Goal: Task Accomplishment & Management: Complete application form

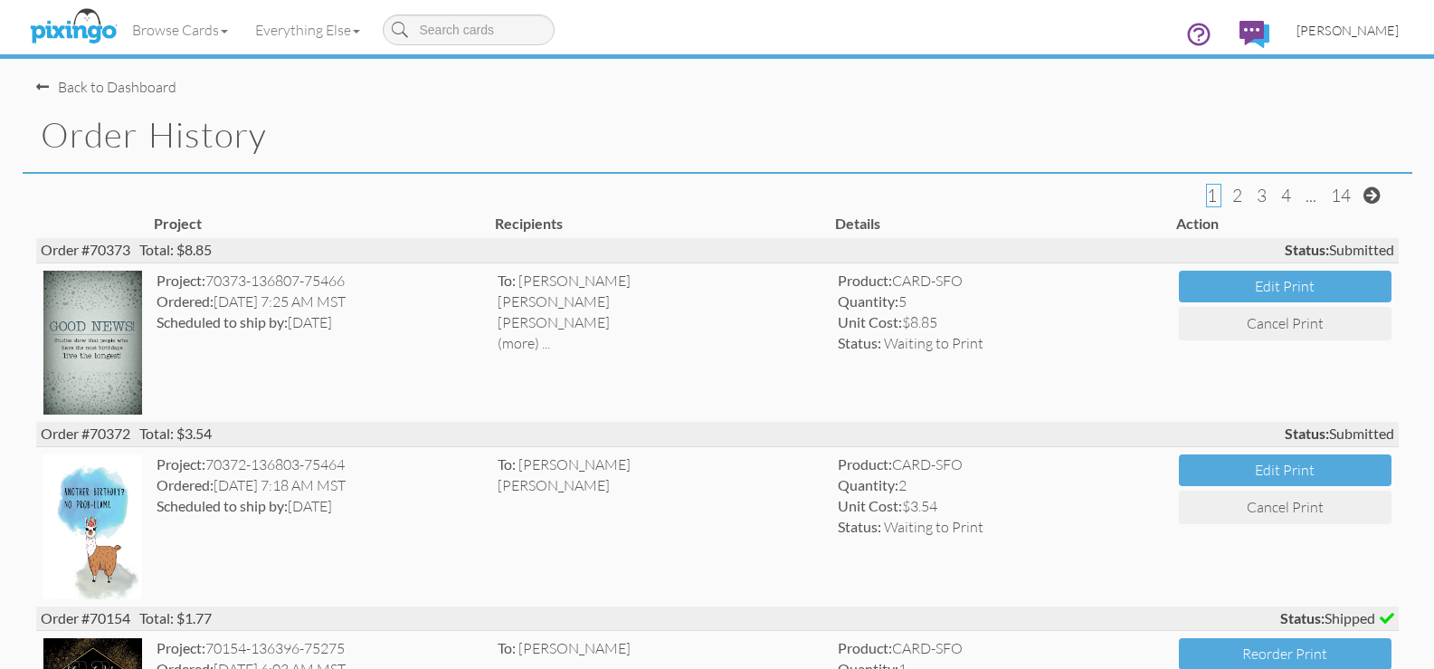
click at [1323, 33] on span "[PERSON_NAME]" at bounding box center [1348, 30] width 102 height 15
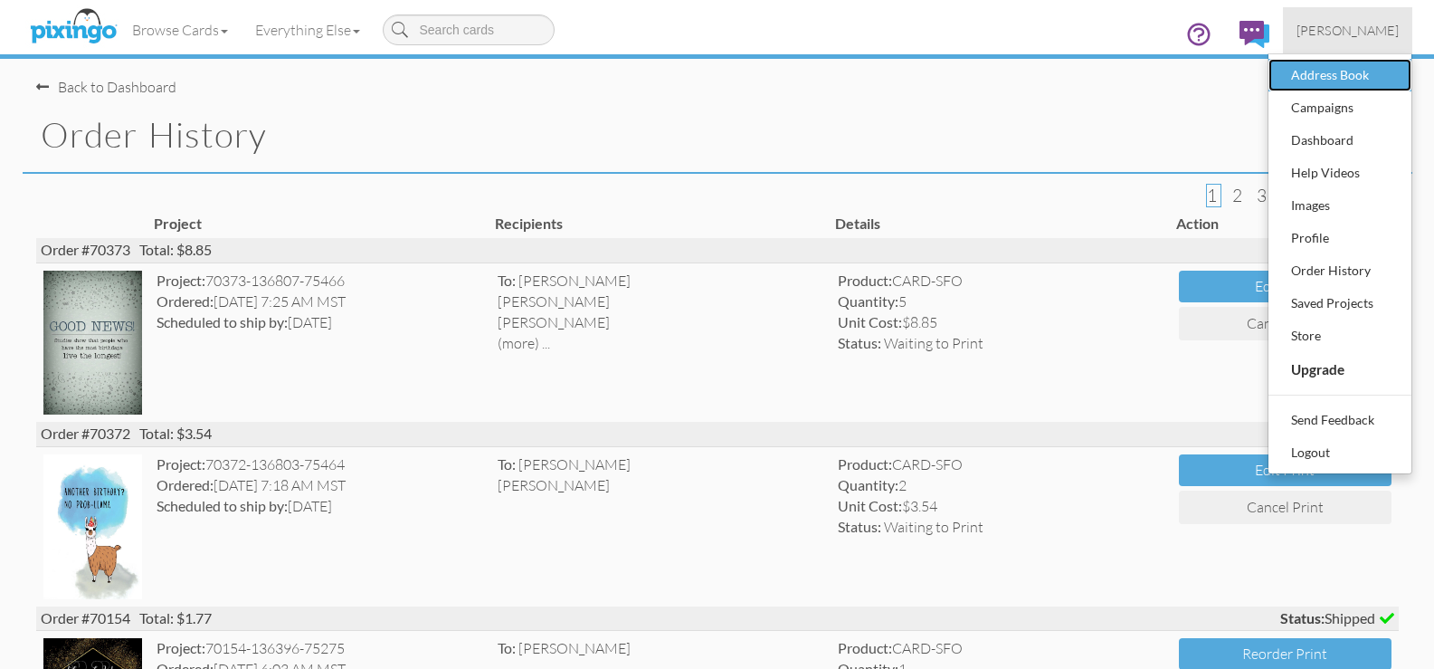
click at [1318, 75] on div "Address Book" at bounding box center [1340, 75] width 107 height 27
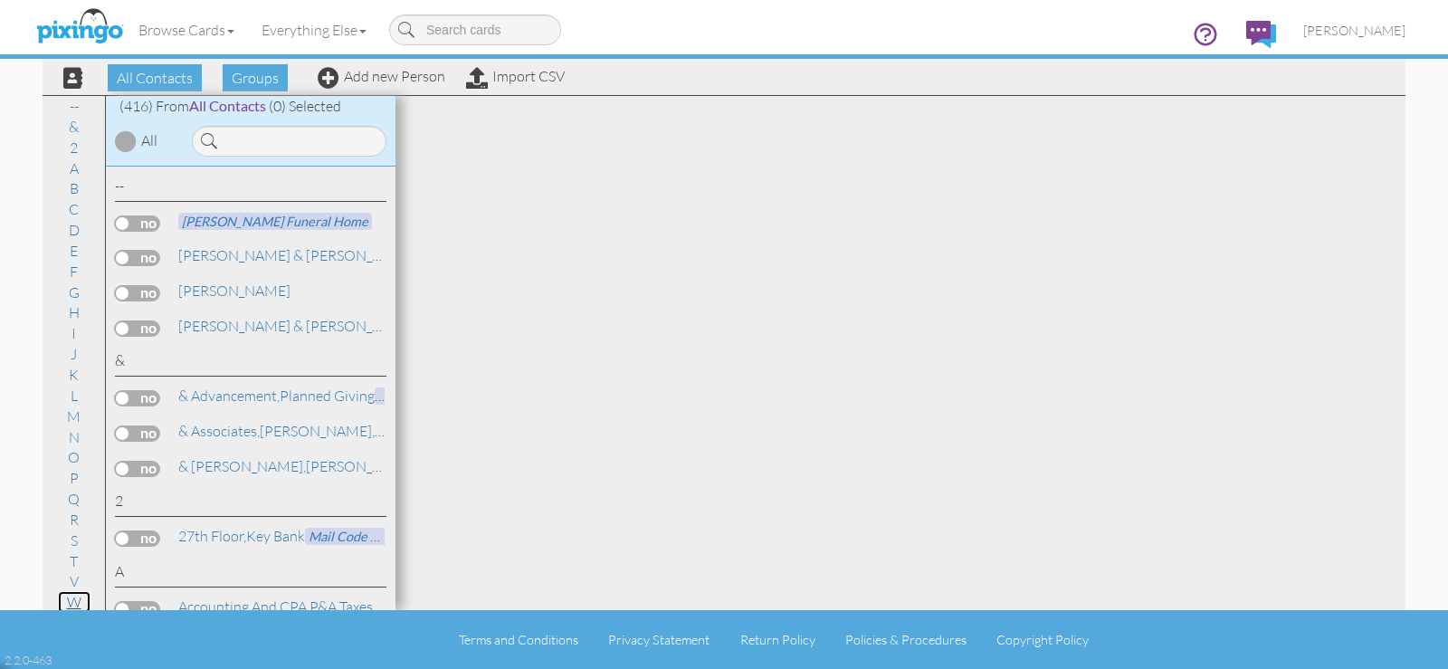
click at [72, 604] on link "W" at bounding box center [74, 602] width 33 height 22
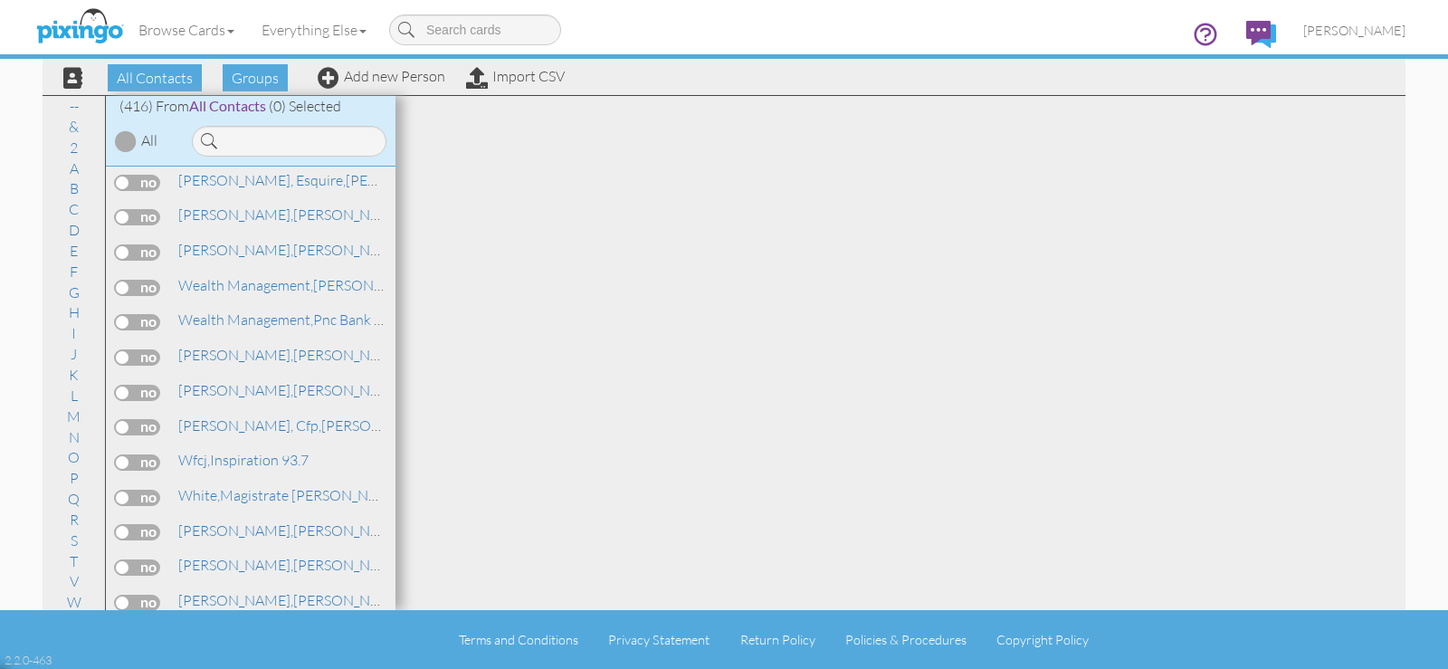
scroll to position [14709, 0]
click at [408, 88] on div "All Contacts Groups Add new Person Import CSV" at bounding box center [307, 78] width 524 height 32
click at [407, 81] on link "Add new Person" at bounding box center [382, 76] width 128 height 18
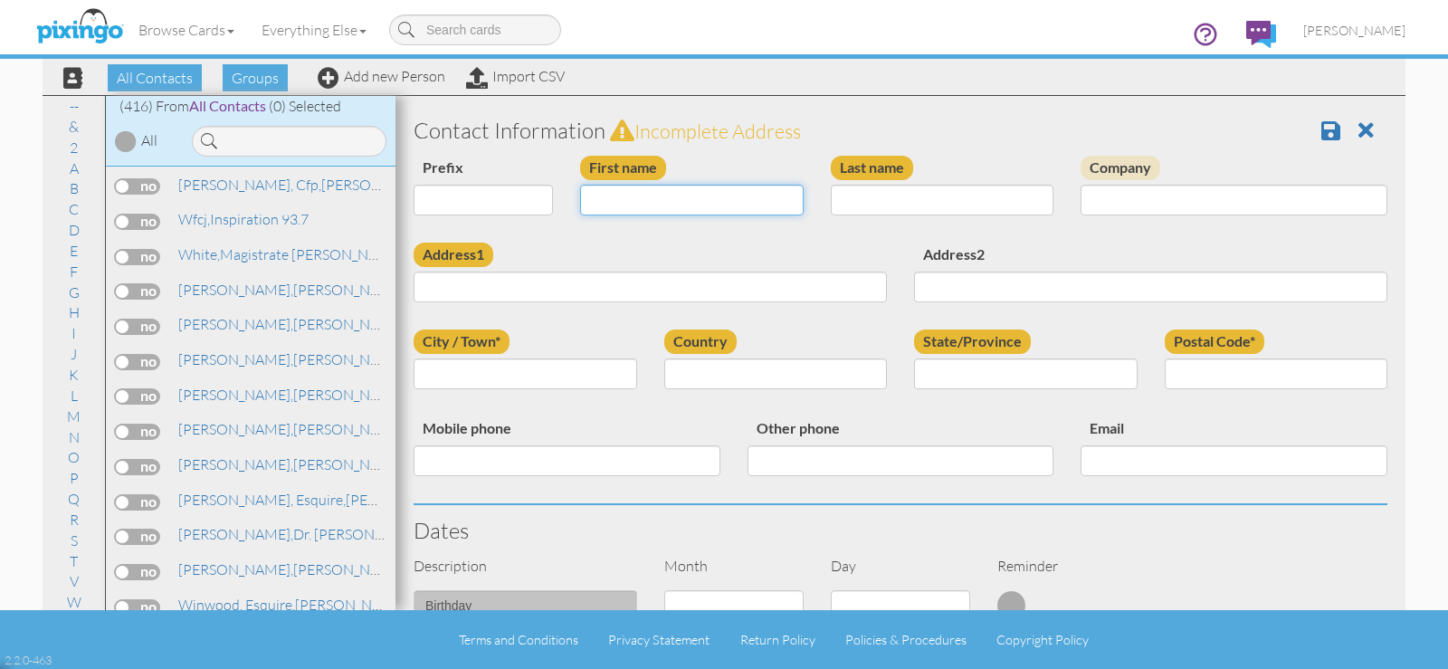
click at [681, 205] on input "First name" at bounding box center [692, 200] width 224 height 31
type input "[PERSON_NAME]"
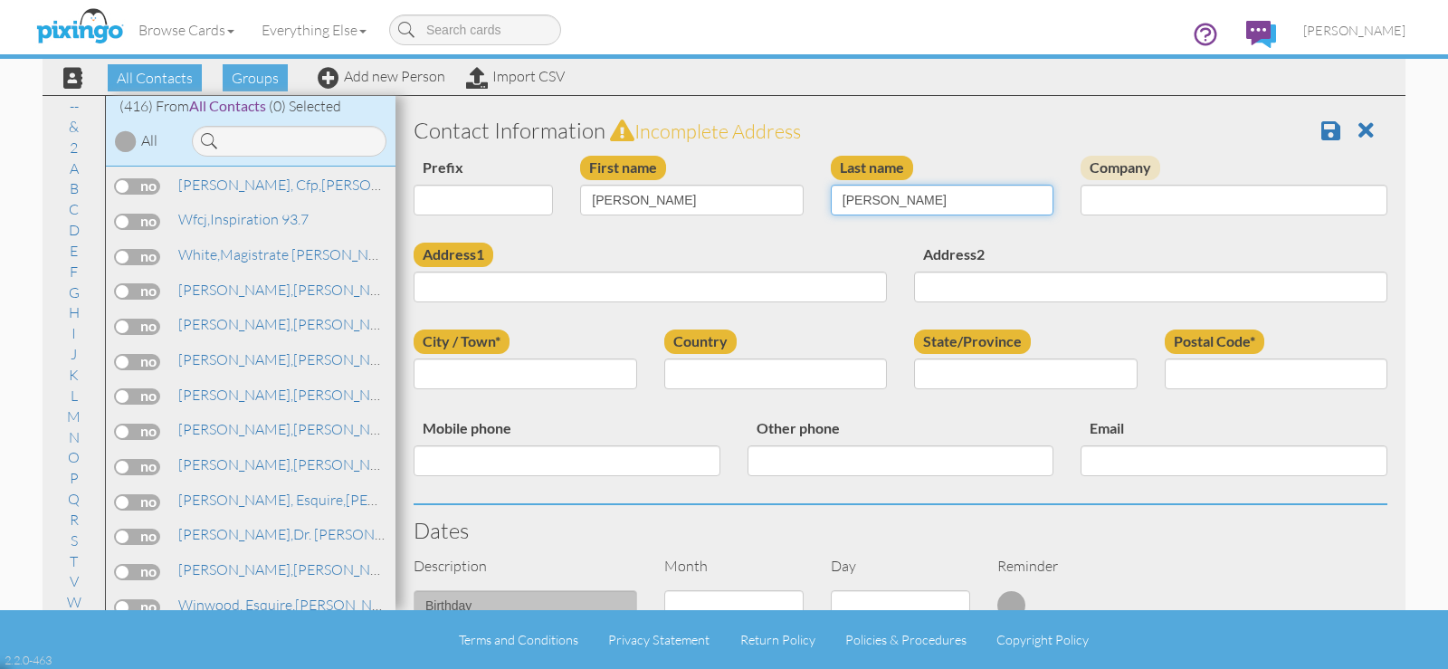
type input "[PERSON_NAME]"
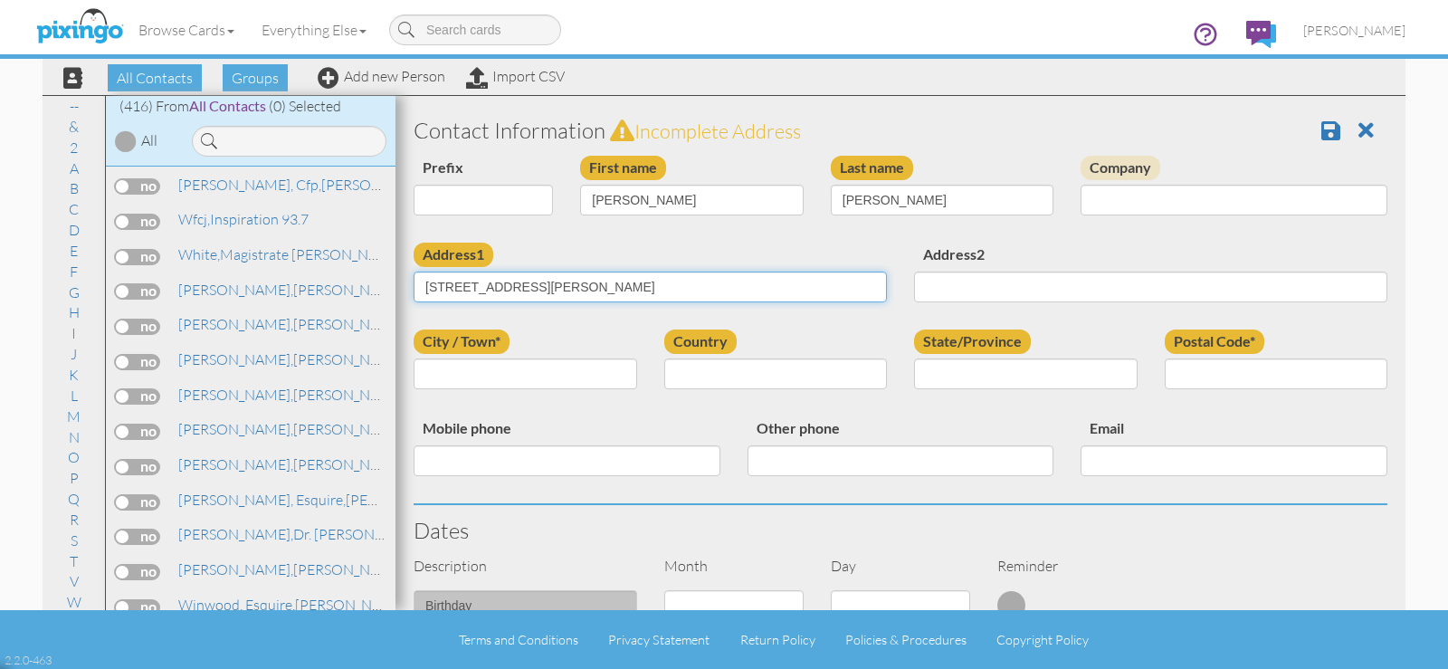
click at [544, 282] on input "[STREET_ADDRESS][PERSON_NAME]" at bounding box center [650, 286] width 473 height 31
type input "[STREET_ADDRESS][PERSON_NAME]"
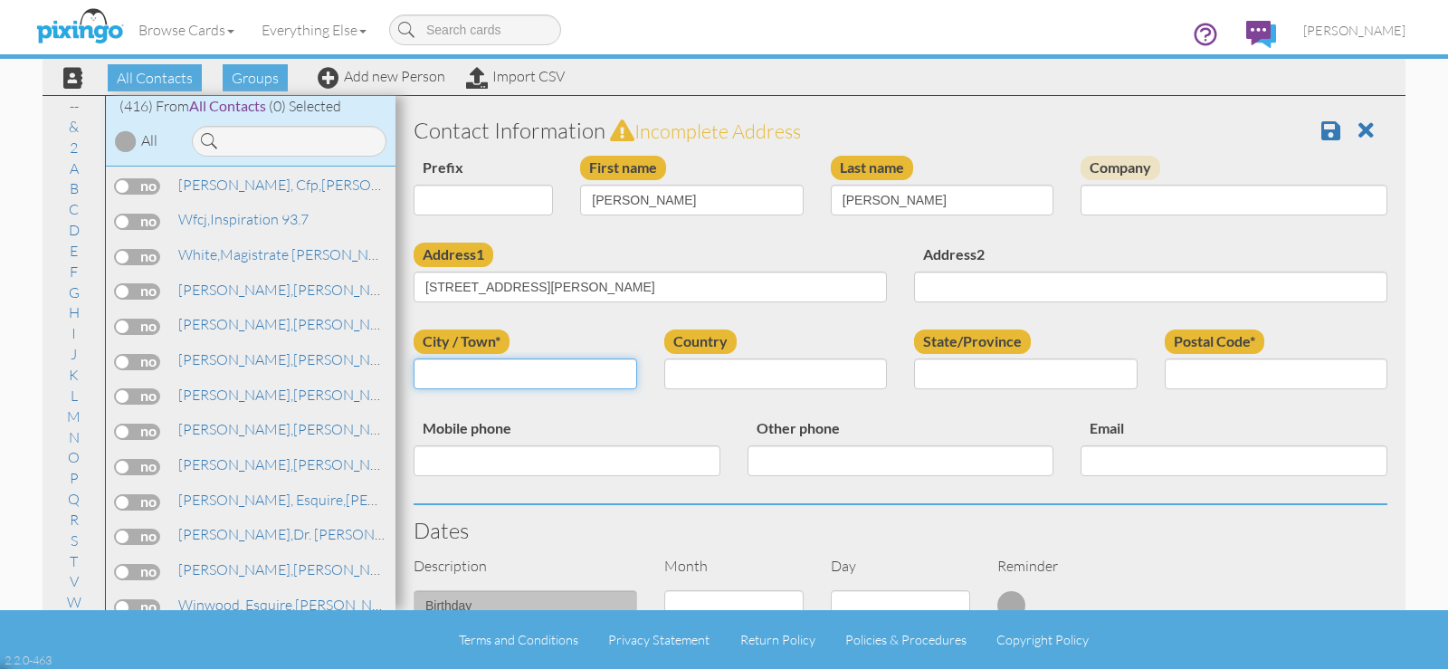
click at [519, 373] on input "City / Town*" at bounding box center [526, 373] width 224 height 31
type input "[GEOGRAPHIC_DATA]"
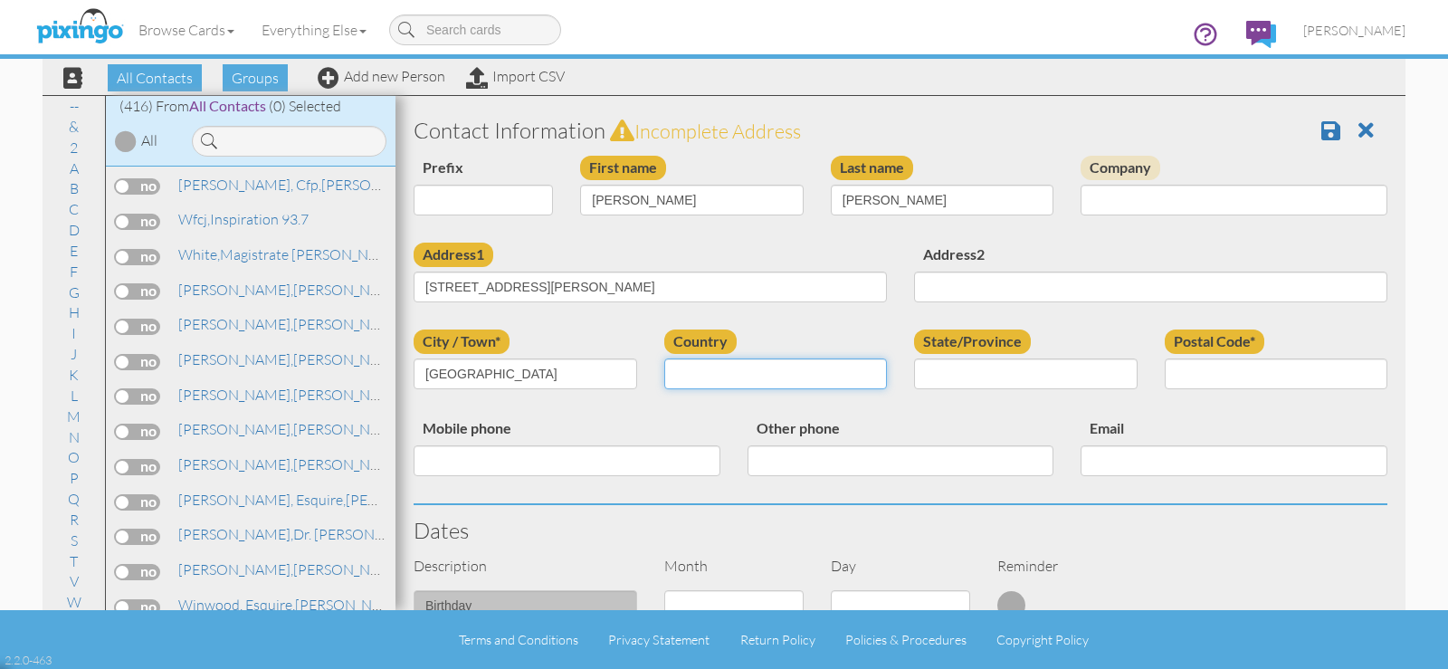
click at [667, 374] on select "[GEOGRAPHIC_DATA] -------------- [GEOGRAPHIC_DATA] [GEOGRAPHIC_DATA] [GEOGRAPHI…" at bounding box center [776, 373] width 224 height 31
select select "object:11046"
click at [664, 358] on select "[GEOGRAPHIC_DATA] -------------- [GEOGRAPHIC_DATA] [GEOGRAPHIC_DATA] [GEOGRAPHI…" at bounding box center [776, 373] width 224 height 31
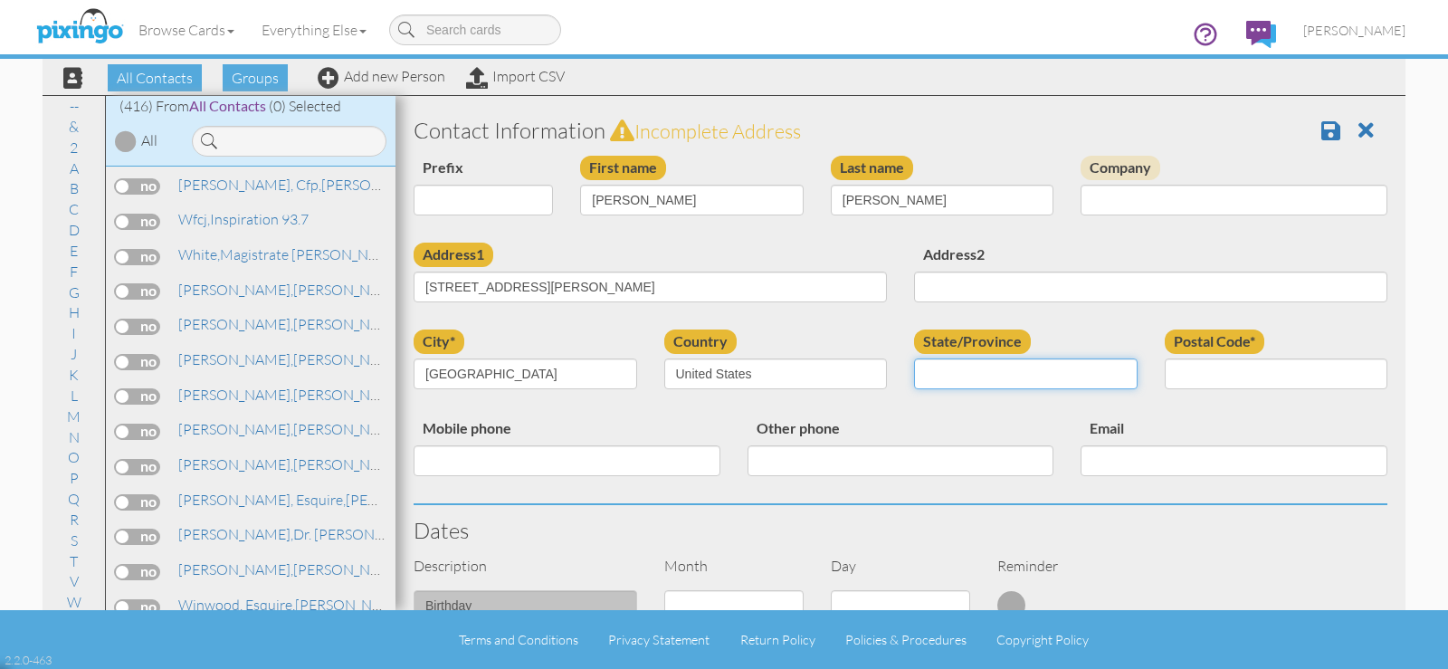
click at [988, 379] on select "AA (Military) AE (Military) [US_STATE] [US_STATE] [US_STATE] AP (Military) [US_…" at bounding box center [1026, 373] width 224 height 31
select select "object:11334"
click at [914, 358] on select "AA (Military) AE (Military) [US_STATE] [US_STATE] [US_STATE] AP (Military) [US_…" at bounding box center [1026, 373] width 224 height 31
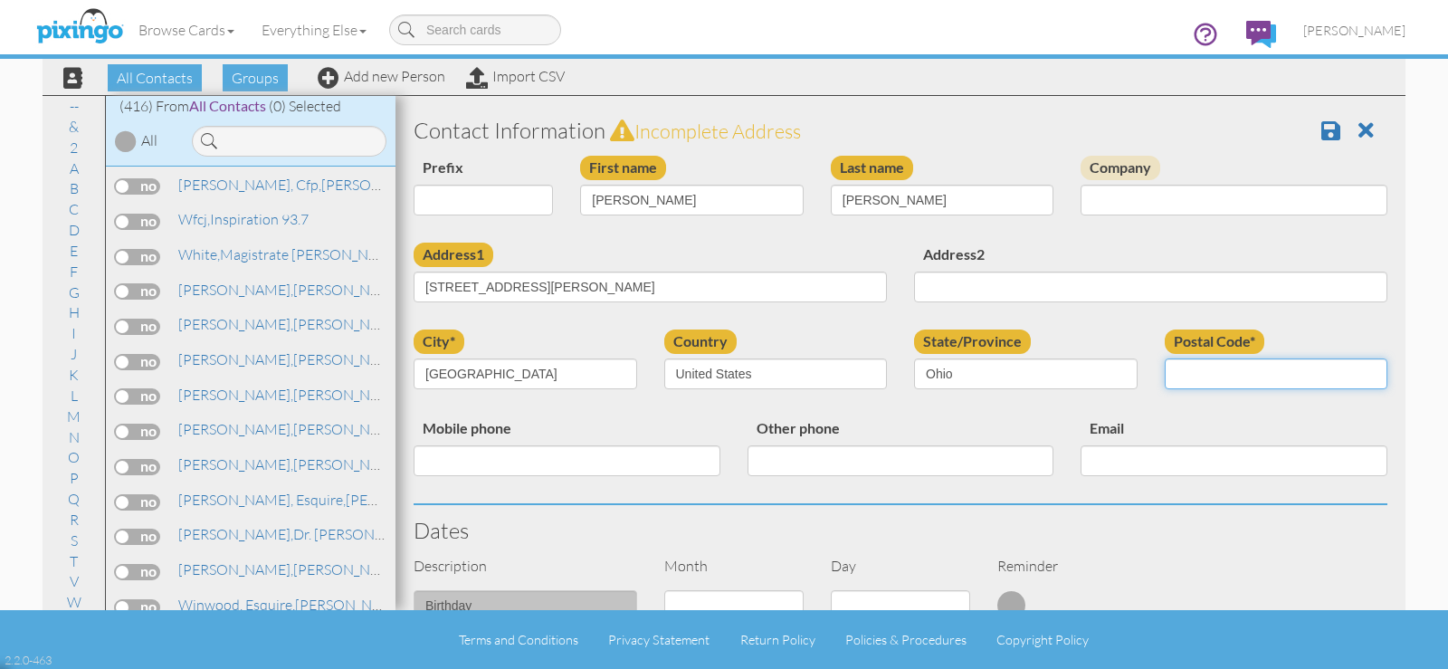
click at [1175, 377] on input "Postal Code*" at bounding box center [1277, 373] width 224 height 31
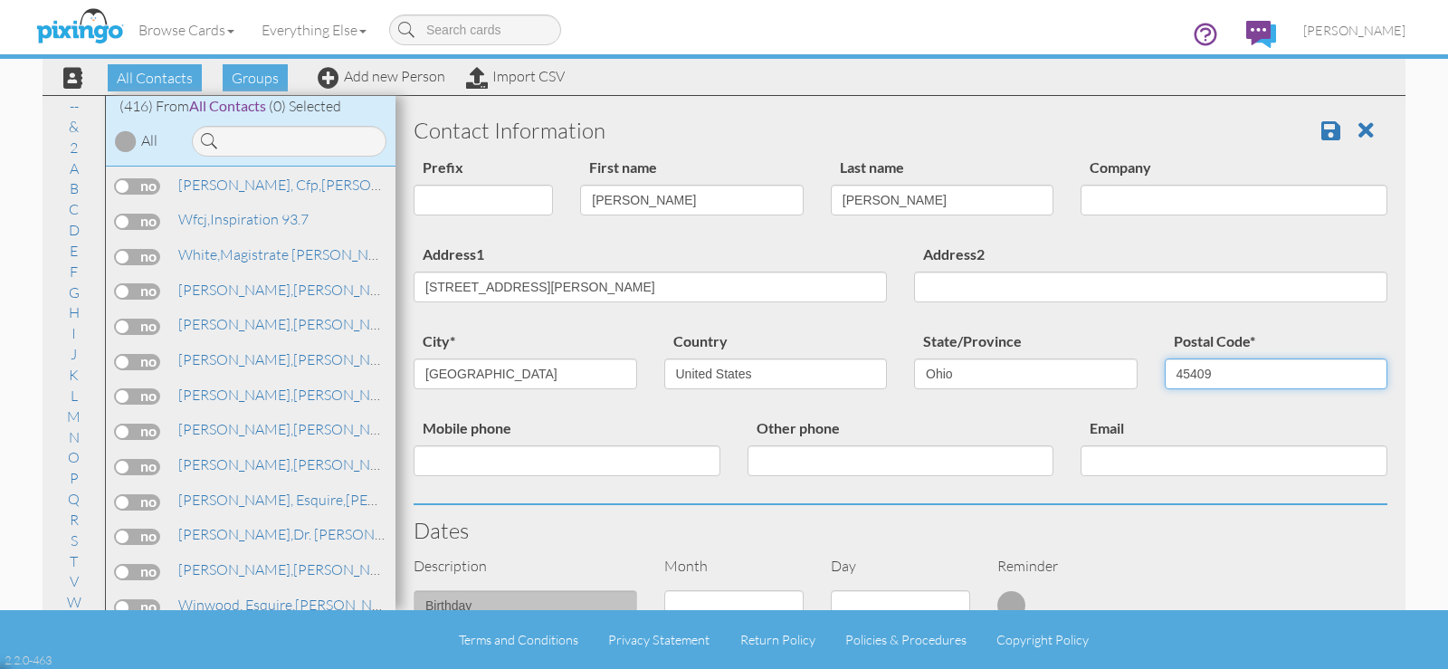
scroll to position [242, 0]
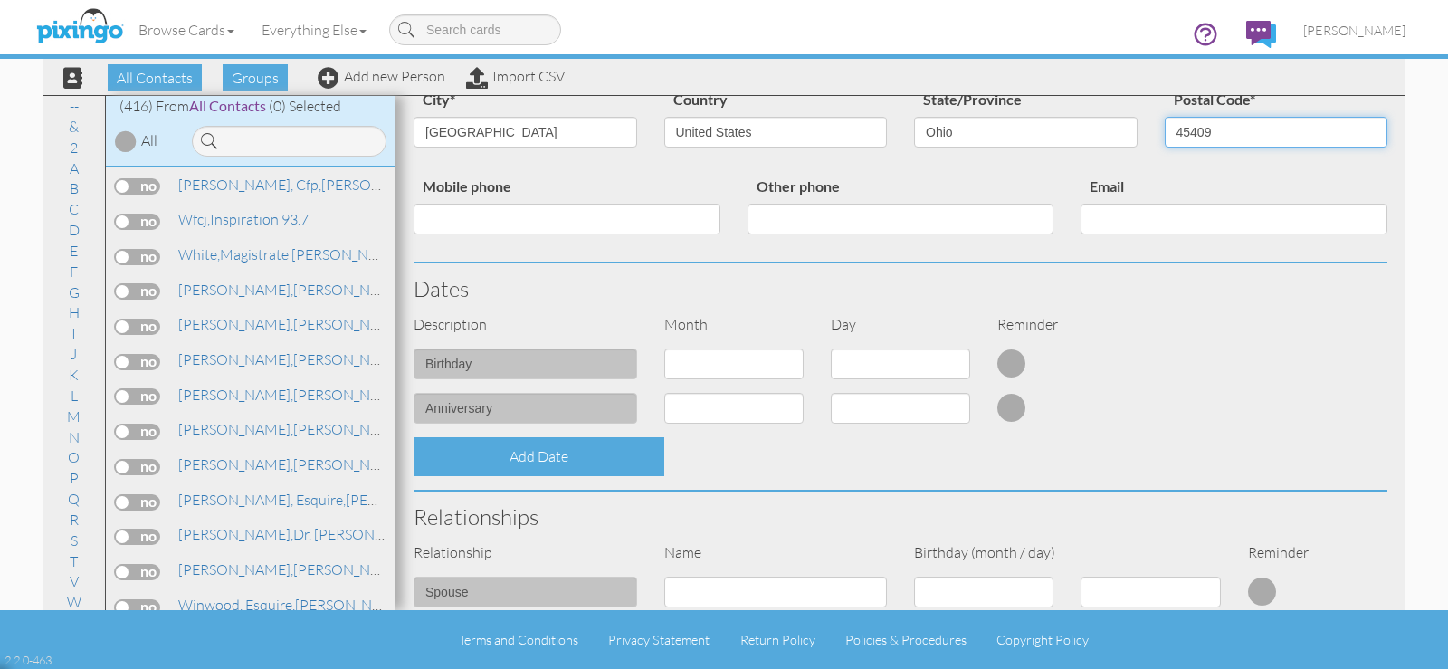
type input "45409"
click at [705, 370] on select "1 - [DATE] - [DATE] - [DATE] - [DATE] - [DATE] - [DATE] - [DATE] - [DATE] - [DA…" at bounding box center [733, 363] width 139 height 31
select select "object:11043"
click at [664, 348] on select "1 - [DATE] - [DATE] - [DATE] - [DATE] - [DATE] - [DATE] - [DATE] - [DATE] - [DA…" at bounding box center [733, 363] width 139 height 31
click at [862, 370] on select "1 2 3 4 5 6 7 8 9 10 11 12 13 14 15 16 17 18 19 20 21 22 23 24 25 26 27 28 29 3…" at bounding box center [900, 363] width 139 height 31
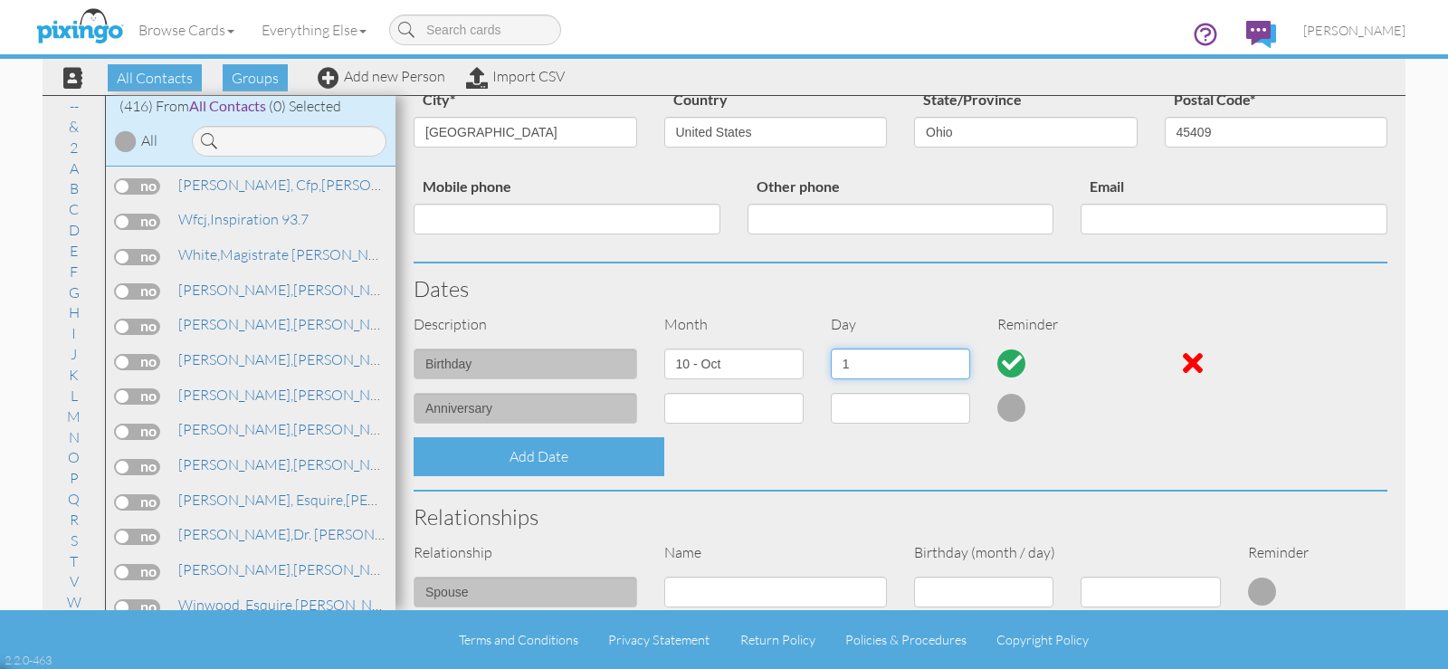
select select "number:20"
click at [831, 348] on select "1 2 3 4 5 6 7 8 9 10 11 12 13 14 15 16 17 18 19 20 21 22 23 24 25 26 27 28 29 3…" at bounding box center [900, 363] width 139 height 31
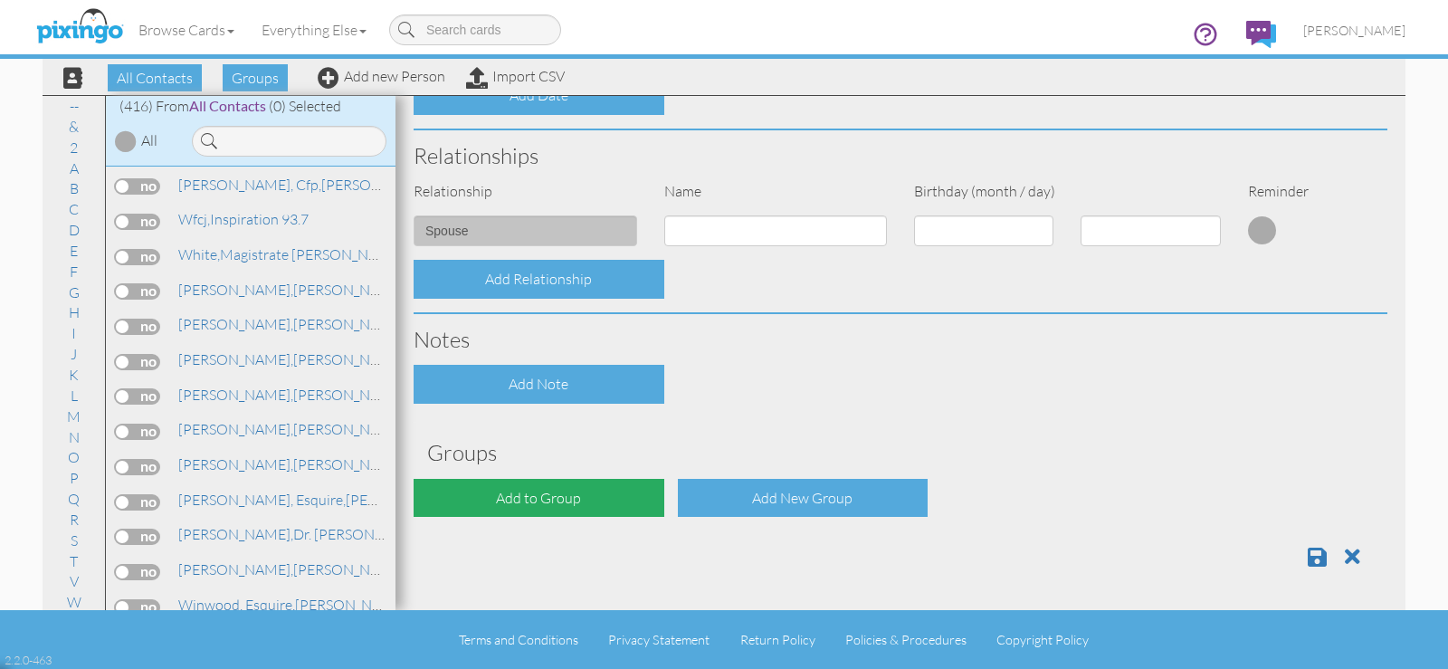
click at [567, 493] on div "Add to Group" at bounding box center [539, 498] width 251 height 39
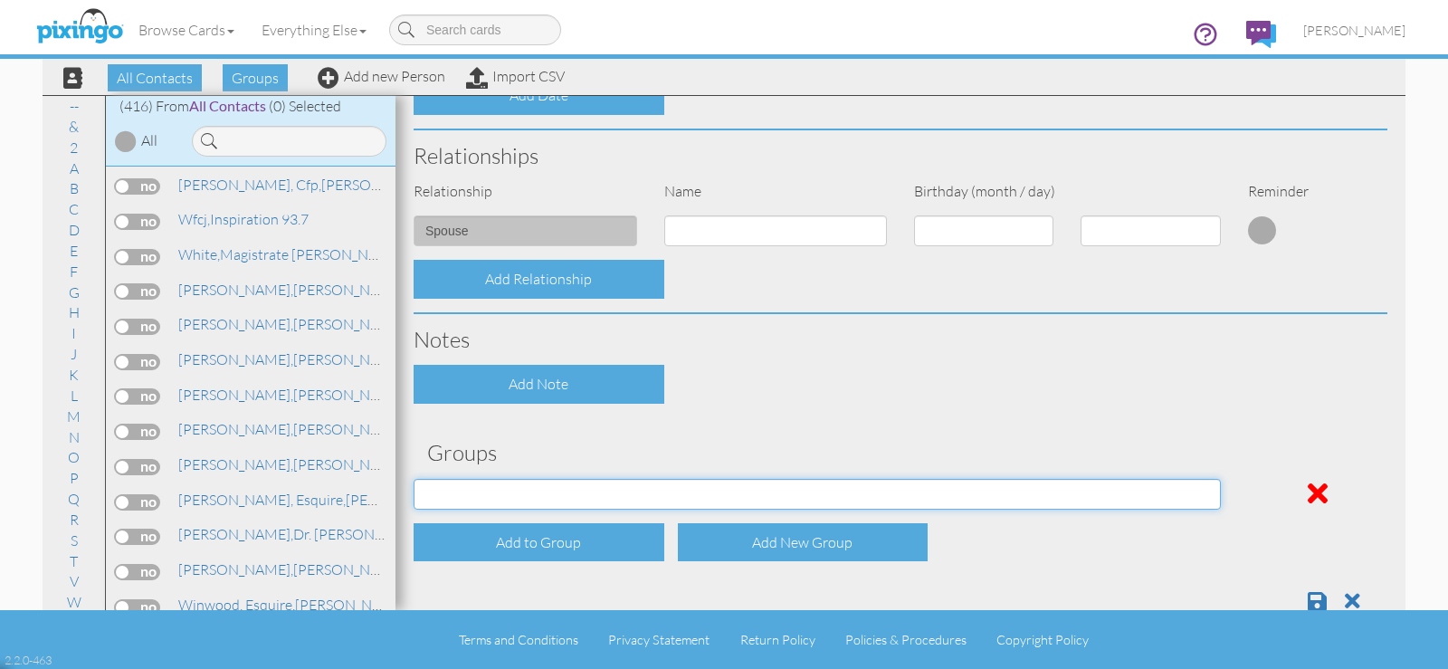
click at [566, 489] on select "April Birthdays August Birthdays Business Contacts 2020 Demo Group February Bir…" at bounding box center [817, 494] width 807 height 31
click at [414, 479] on select "April Birthdays August Birthdays Business Contacts 2020 Demo Group February Bir…" at bounding box center [817, 494] width 807 height 31
click at [483, 496] on select "April Birthdays August Birthdays Business Contacts 2020 Demo Group February Bir…" at bounding box center [817, 494] width 807 height 31
select select "object:11362"
click at [414, 479] on select "April Birthdays August Birthdays Business Contacts 2020 Demo Group February Bir…" at bounding box center [817, 494] width 807 height 31
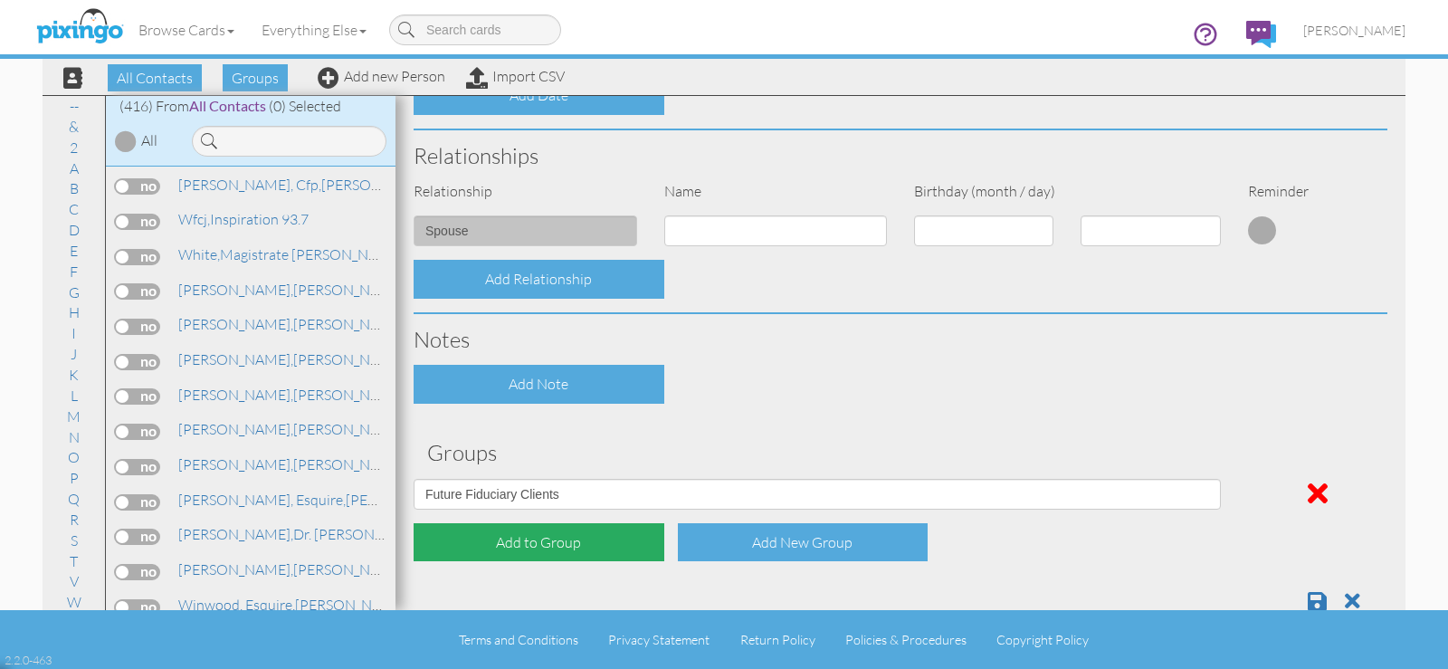
click at [494, 548] on div "Add to Group" at bounding box center [539, 542] width 251 height 39
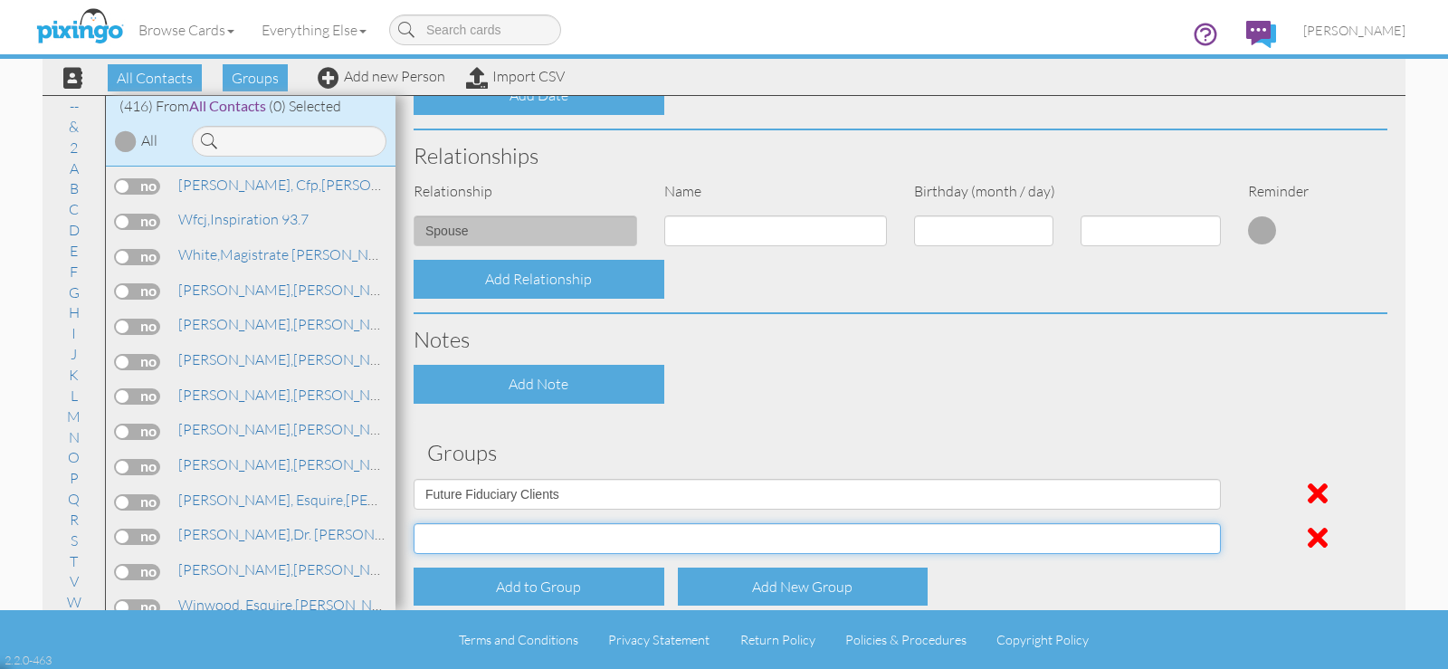
click at [490, 534] on select "April Birthdays August Birthdays Business Contacts 2020 Demo Group February Bir…" at bounding box center [817, 538] width 807 height 31
select select "object:11368"
click at [414, 523] on select "April Birthdays August Birthdays Business Contacts 2020 Demo Group February Bir…" at bounding box center [817, 538] width 807 height 31
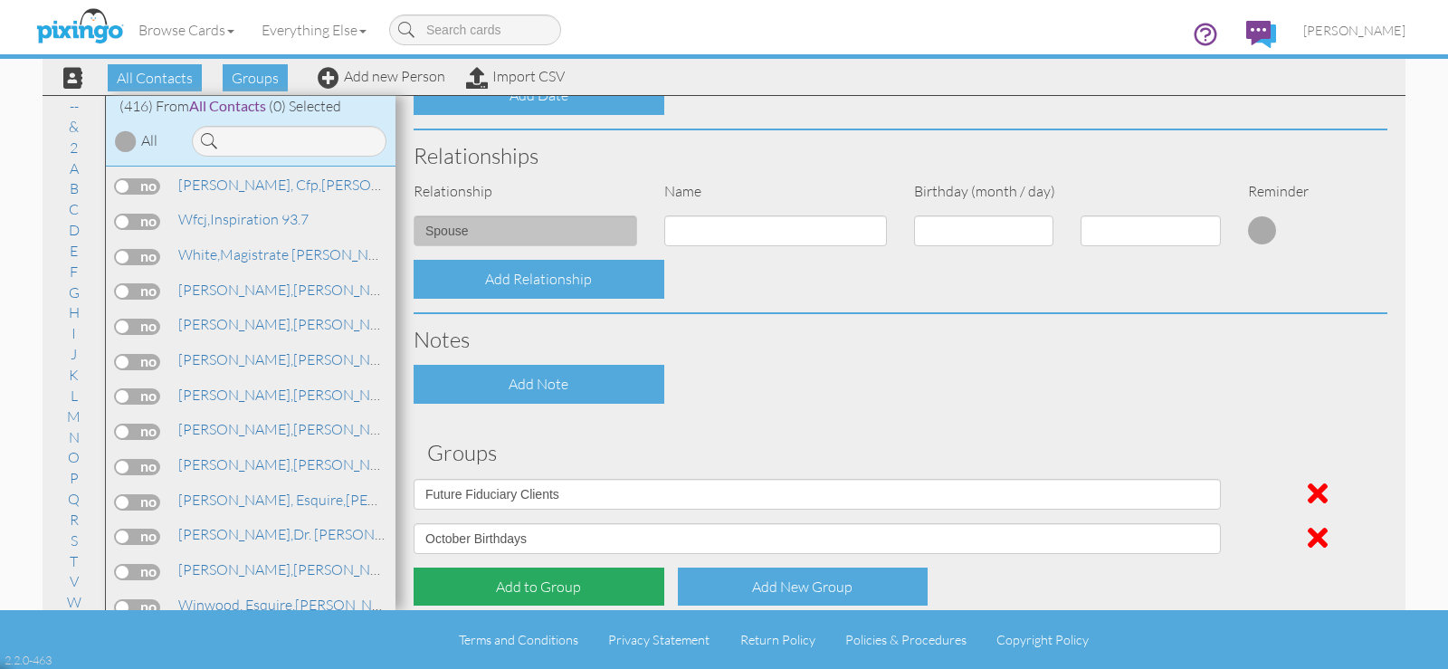
click at [525, 580] on div "Add to Group" at bounding box center [539, 586] width 251 height 39
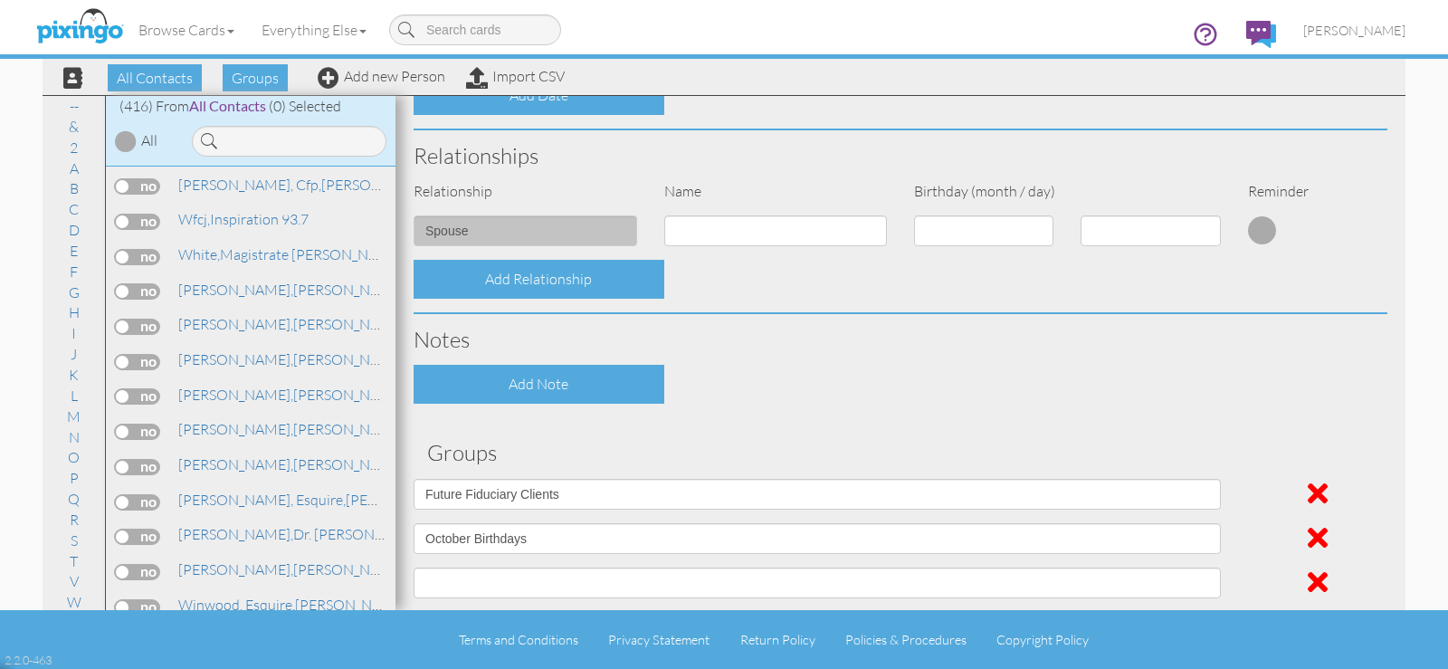
scroll to position [736, 0]
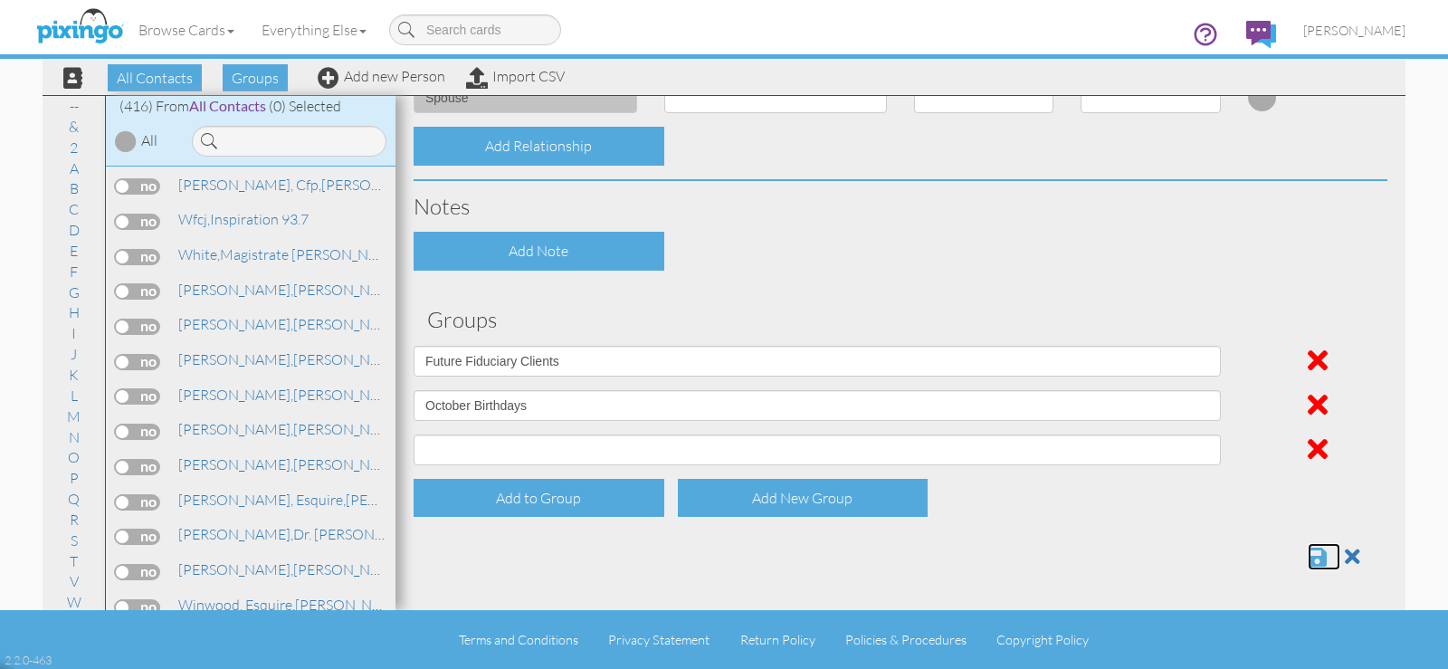
click at [1308, 550] on span at bounding box center [1317, 557] width 19 height 22
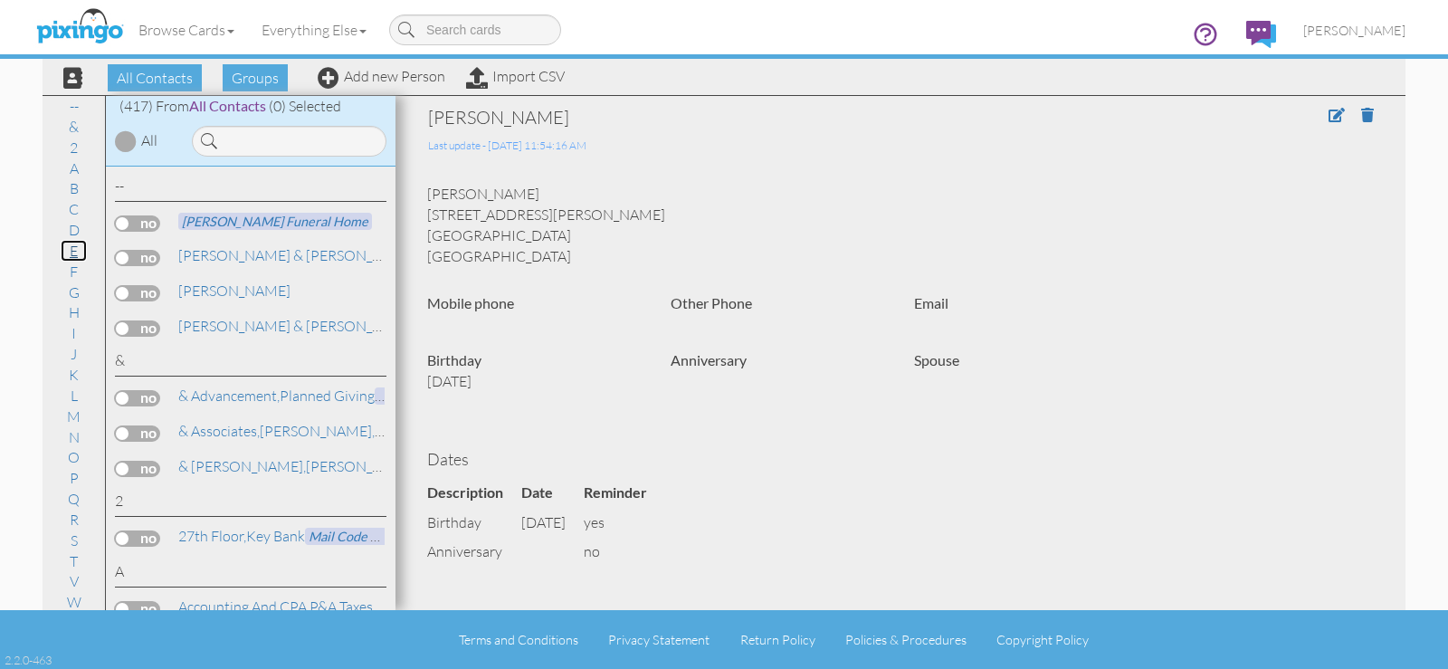
click at [62, 251] on link "E" at bounding box center [74, 251] width 26 height 22
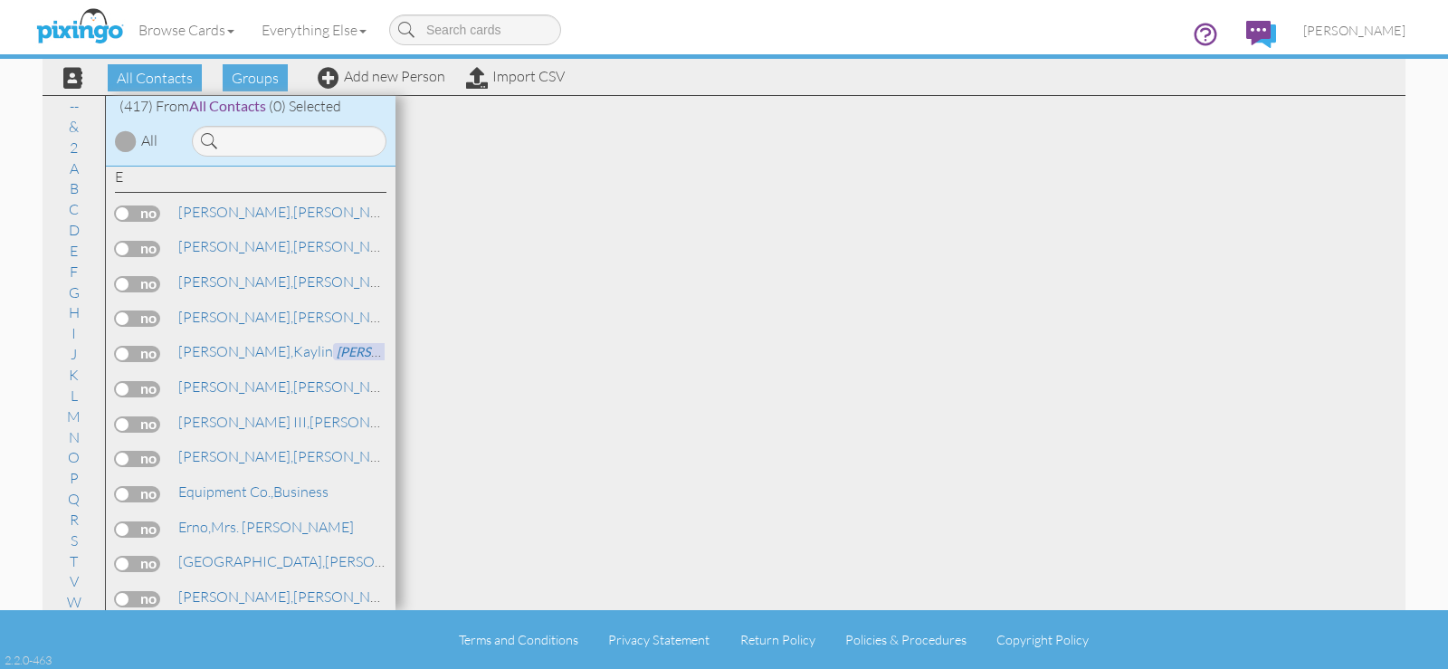
click at [236, 292] on div "Ellis, Susan" at bounding box center [250, 284] width 271 height 26
click at [237, 283] on link "Ellis, Susan" at bounding box center [291, 282] width 231 height 22
